Goal: Information Seeking & Learning: Learn about a topic

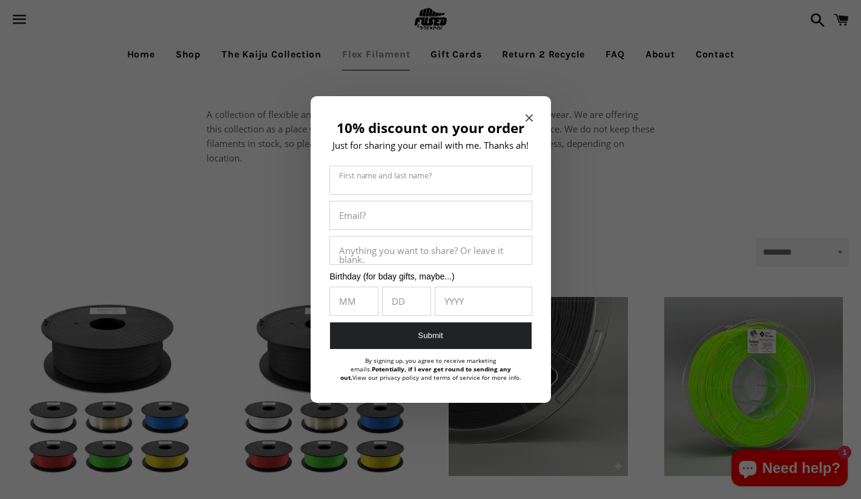
click at [531, 111] on div "10% discount on your order Just for sharing your email with me. Thanks ah! Firs…" at bounding box center [430, 249] width 240 height 307
click at [525, 117] on icon "Close modal" at bounding box center [528, 117] width 7 height 7
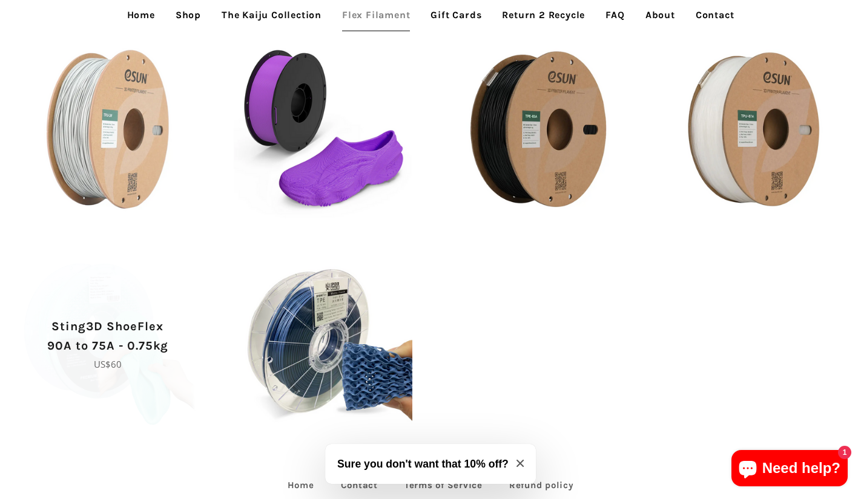
scroll to position [484, 0]
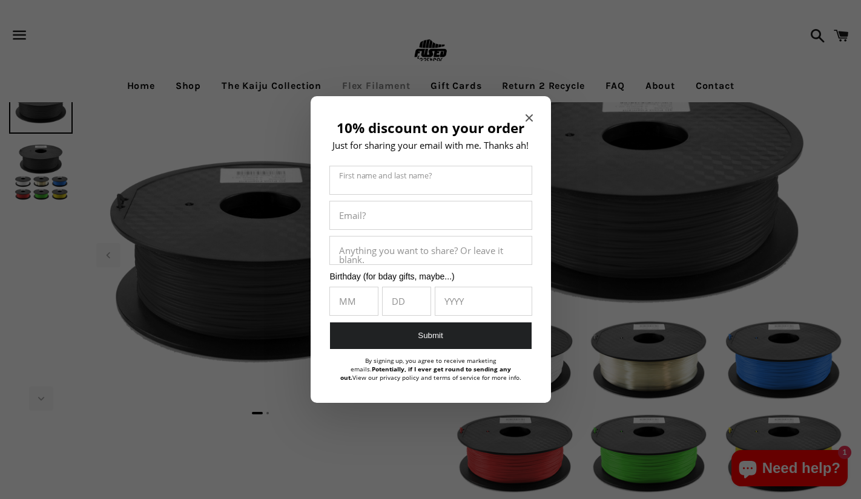
click at [524, 116] on div "10% discount on your order Just for sharing your email with me. Thanks ah! Firs…" at bounding box center [430, 249] width 240 height 307
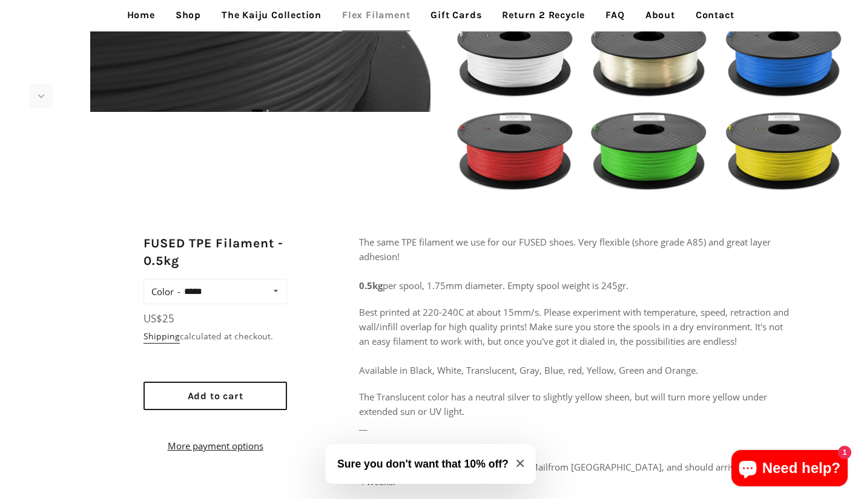
scroll to position [319, 0]
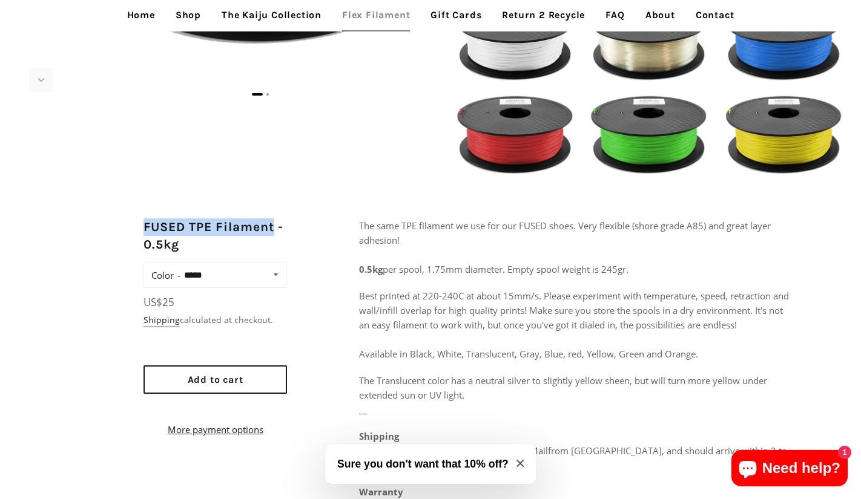
drag, startPoint x: 145, startPoint y: 225, endPoint x: 278, endPoint y: 225, distance: 132.5
click at [278, 225] on h2 "FUSED TPE Filament - 0.5kg" at bounding box center [214, 236] width 143 height 36
copy h2 "FUSED TPE Filament"
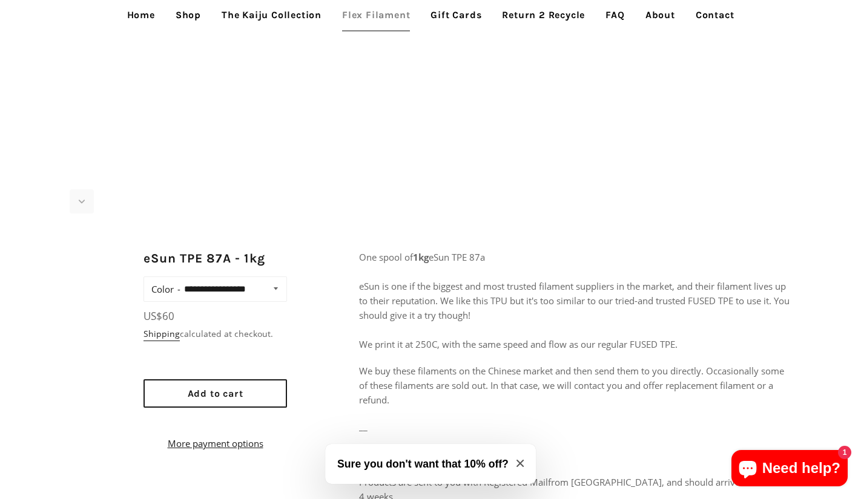
scroll to position [531, 0]
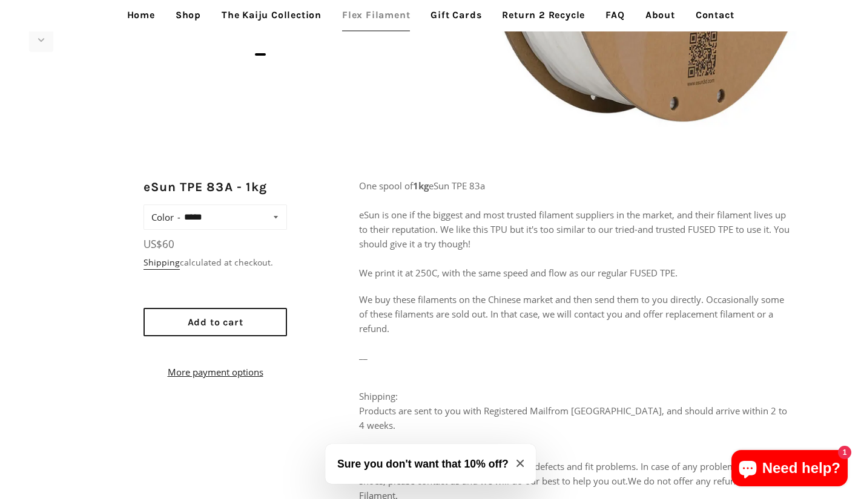
scroll to position [362, 0]
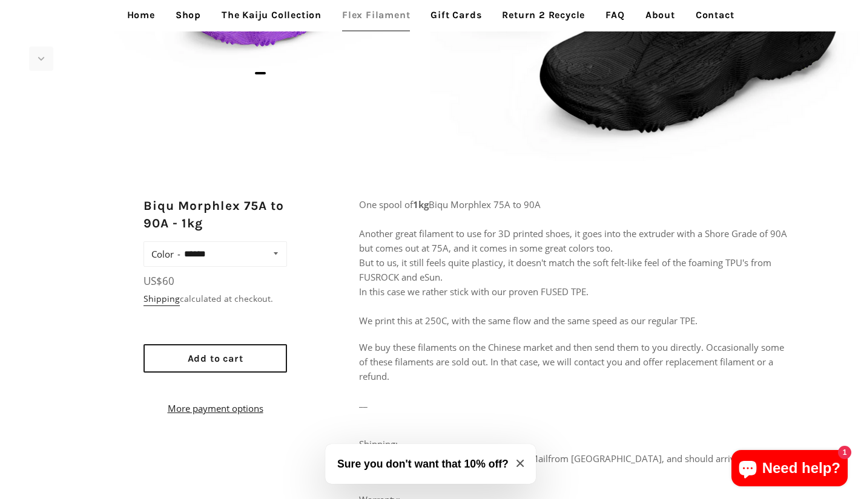
scroll to position [427, 0]
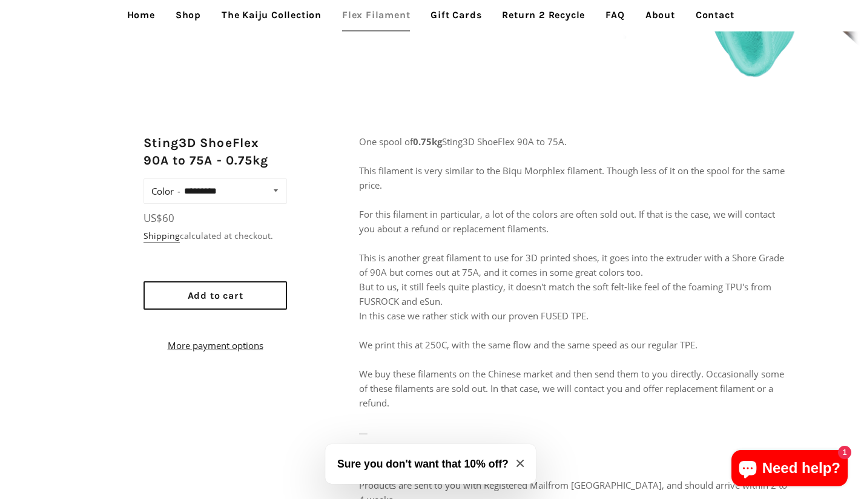
scroll to position [407, 0]
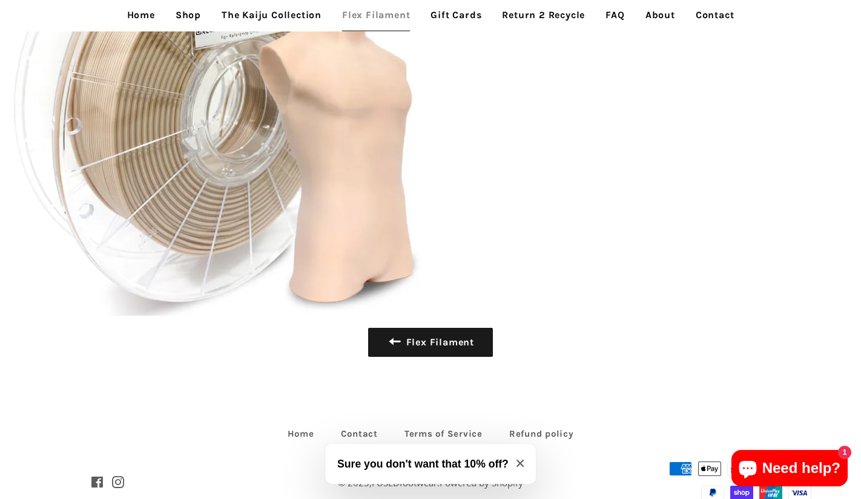
scroll to position [1911, 0]
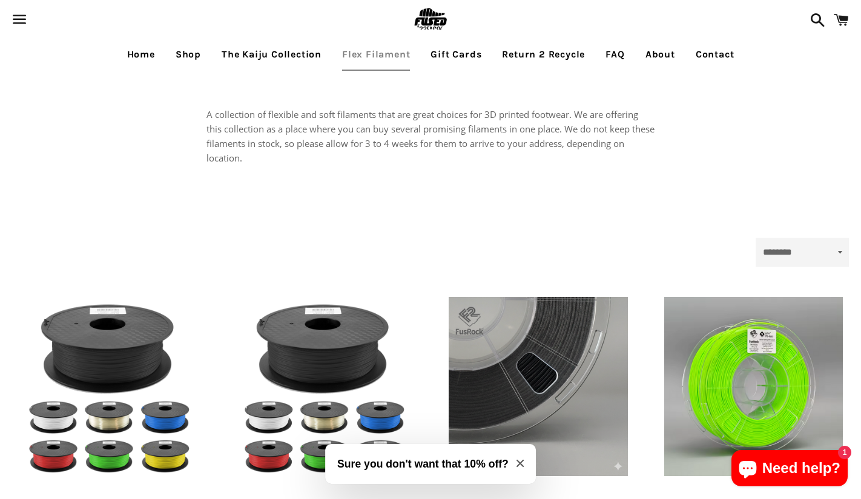
click at [821, 10] on span at bounding box center [814, 20] width 21 height 36
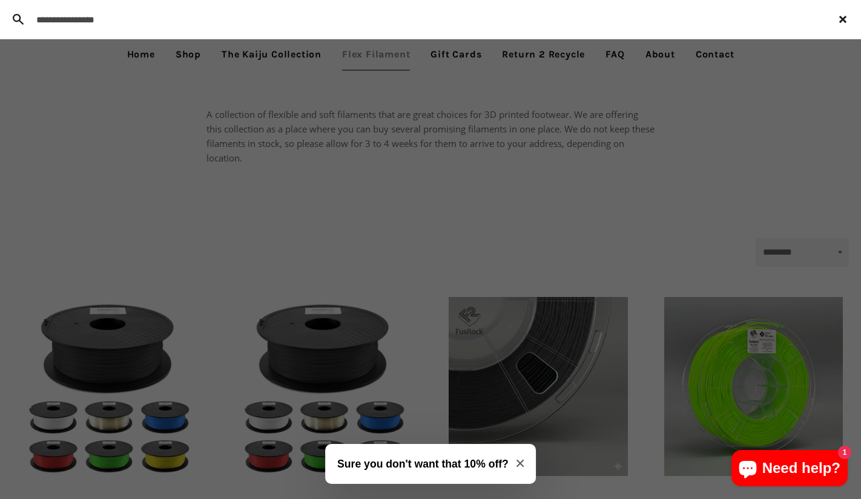
click at [672, 16] on input "Search our store" at bounding box center [400, 19] width 740 height 33
type input "***"
click at [6, 3] on button "Search" at bounding box center [18, 19] width 24 height 33
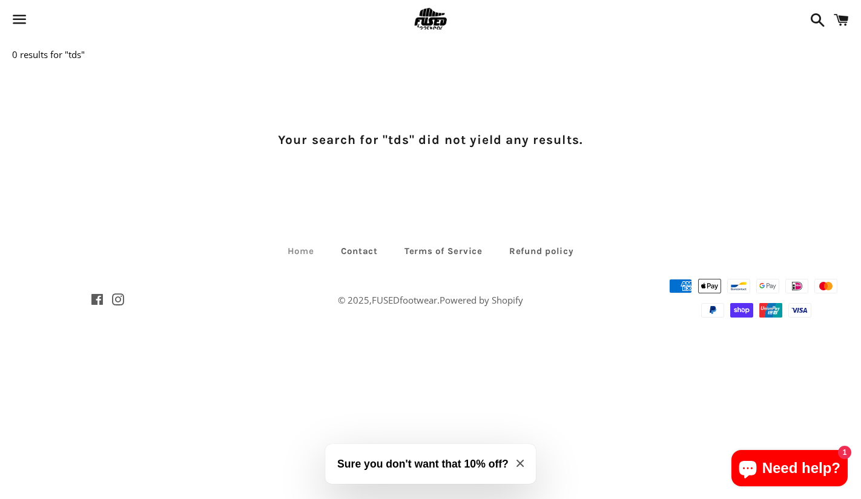
click at [313, 253] on link "Home" at bounding box center [300, 251] width 51 height 19
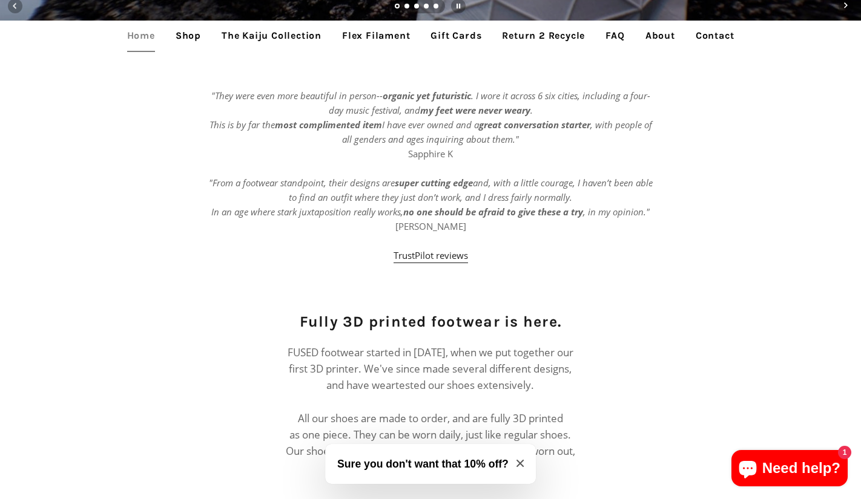
scroll to position [446, 0]
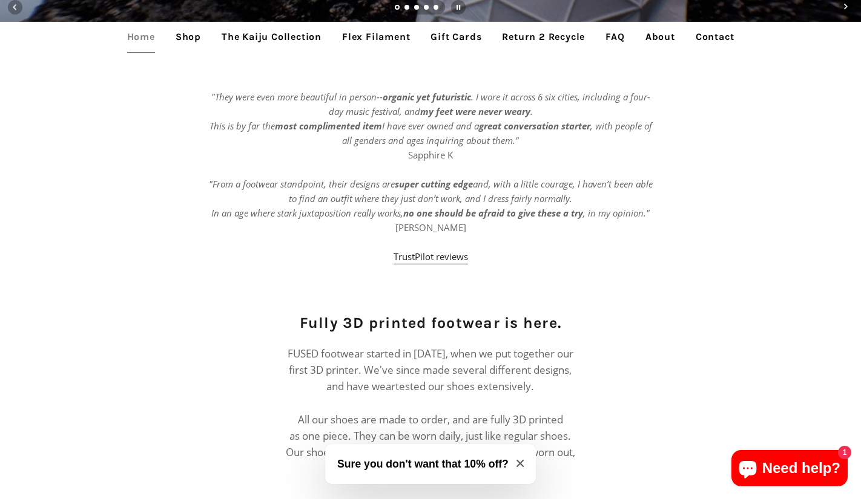
click at [614, 42] on link "FAQ" at bounding box center [614, 37] width 37 height 30
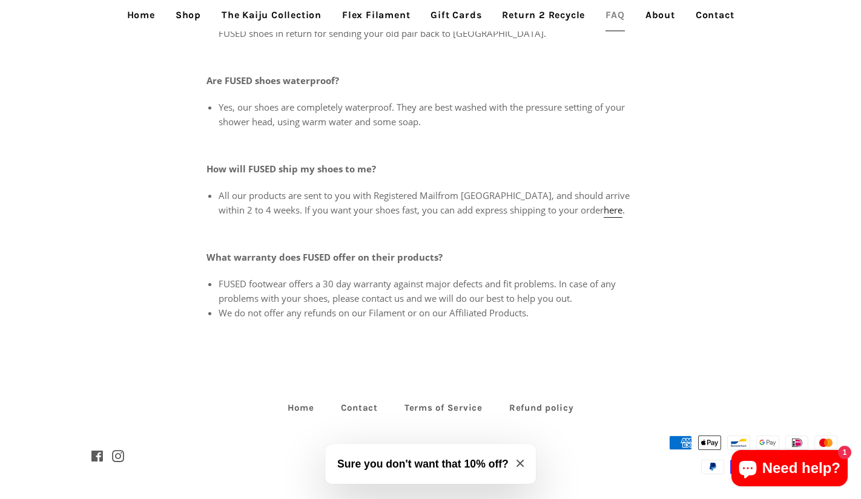
scroll to position [544, 0]
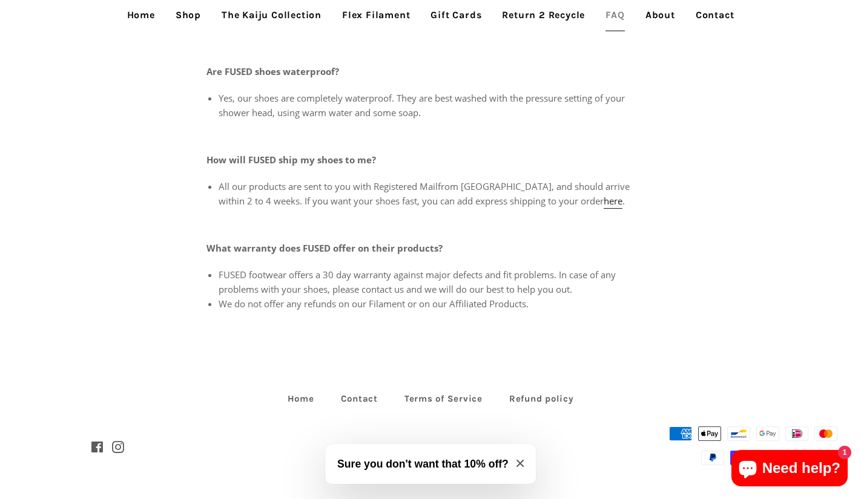
click at [511, 468] on button "Sure you don't want that 10% off?" at bounding box center [430, 464] width 211 height 40
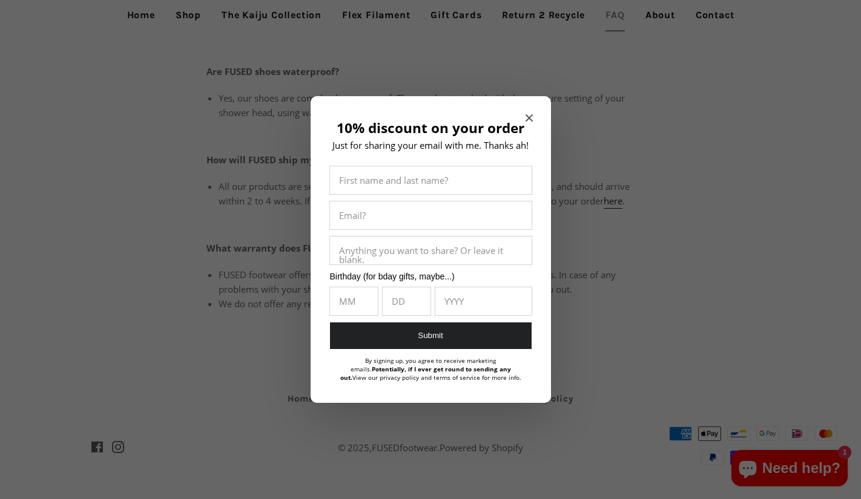
click at [531, 120] on icon "Close modal" at bounding box center [528, 117] width 7 height 7
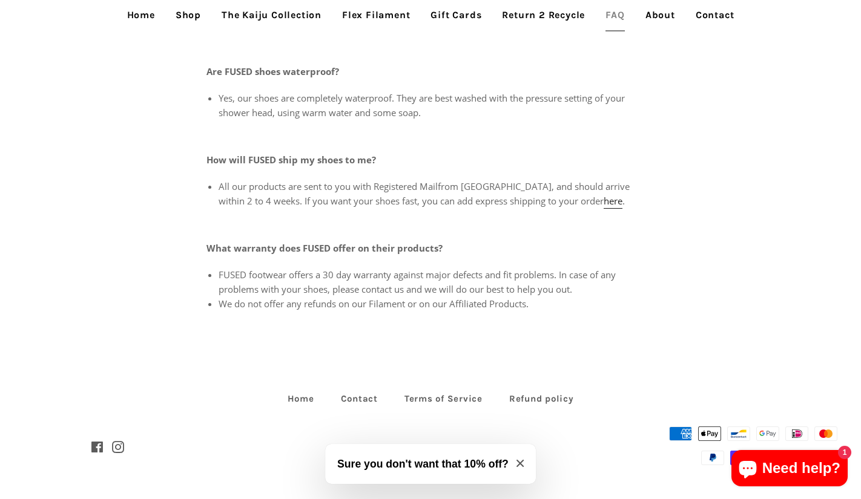
click at [525, 457] on button "Sure you don't want that 10% off?" at bounding box center [430, 464] width 211 height 40
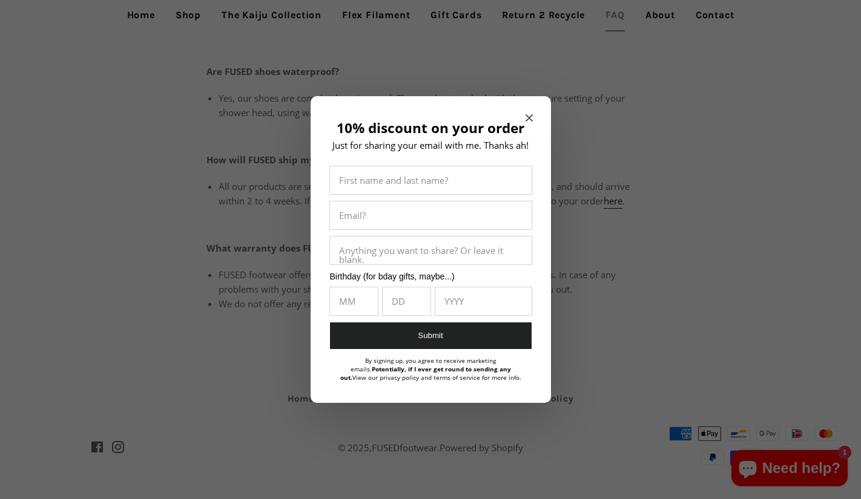
click at [529, 115] on icon "Close modal" at bounding box center [528, 117] width 7 height 7
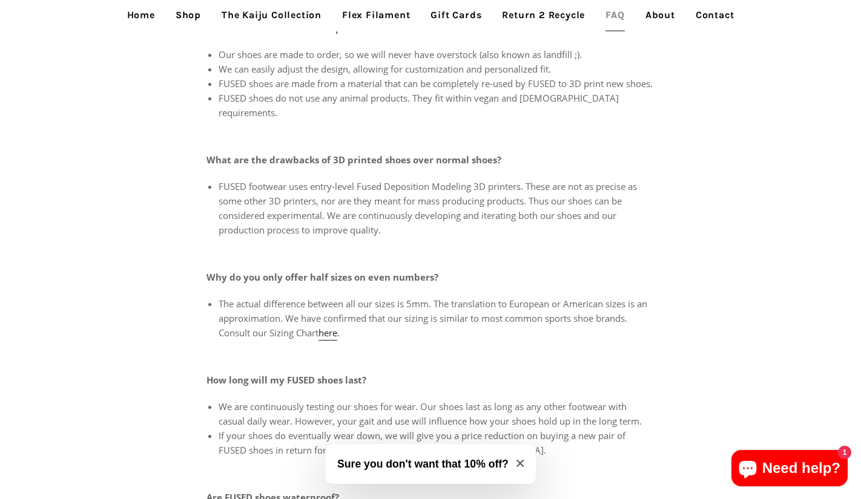
scroll to position [14, 0]
